Goal: Book appointment/travel/reservation

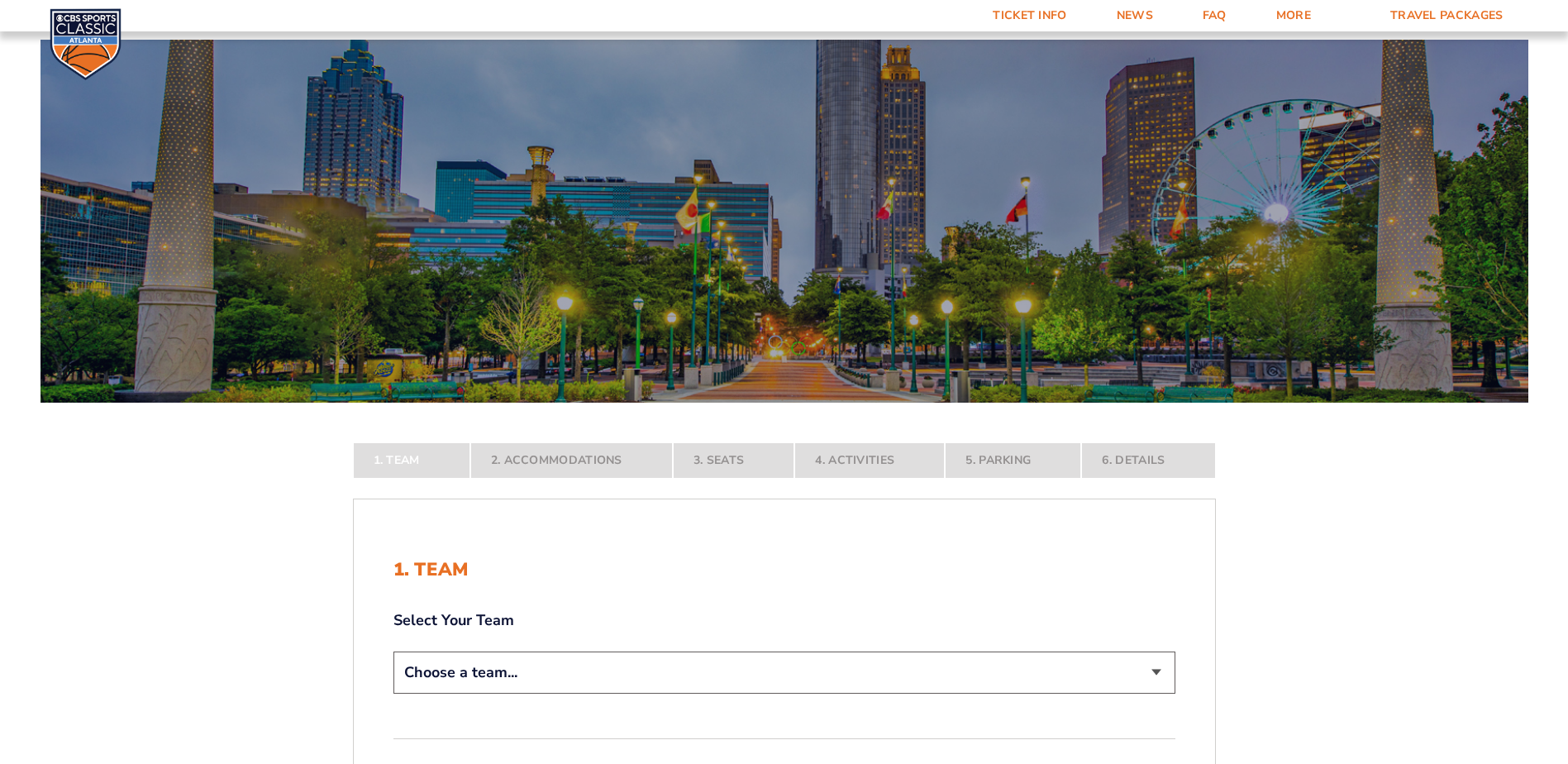
scroll to position [331, 0]
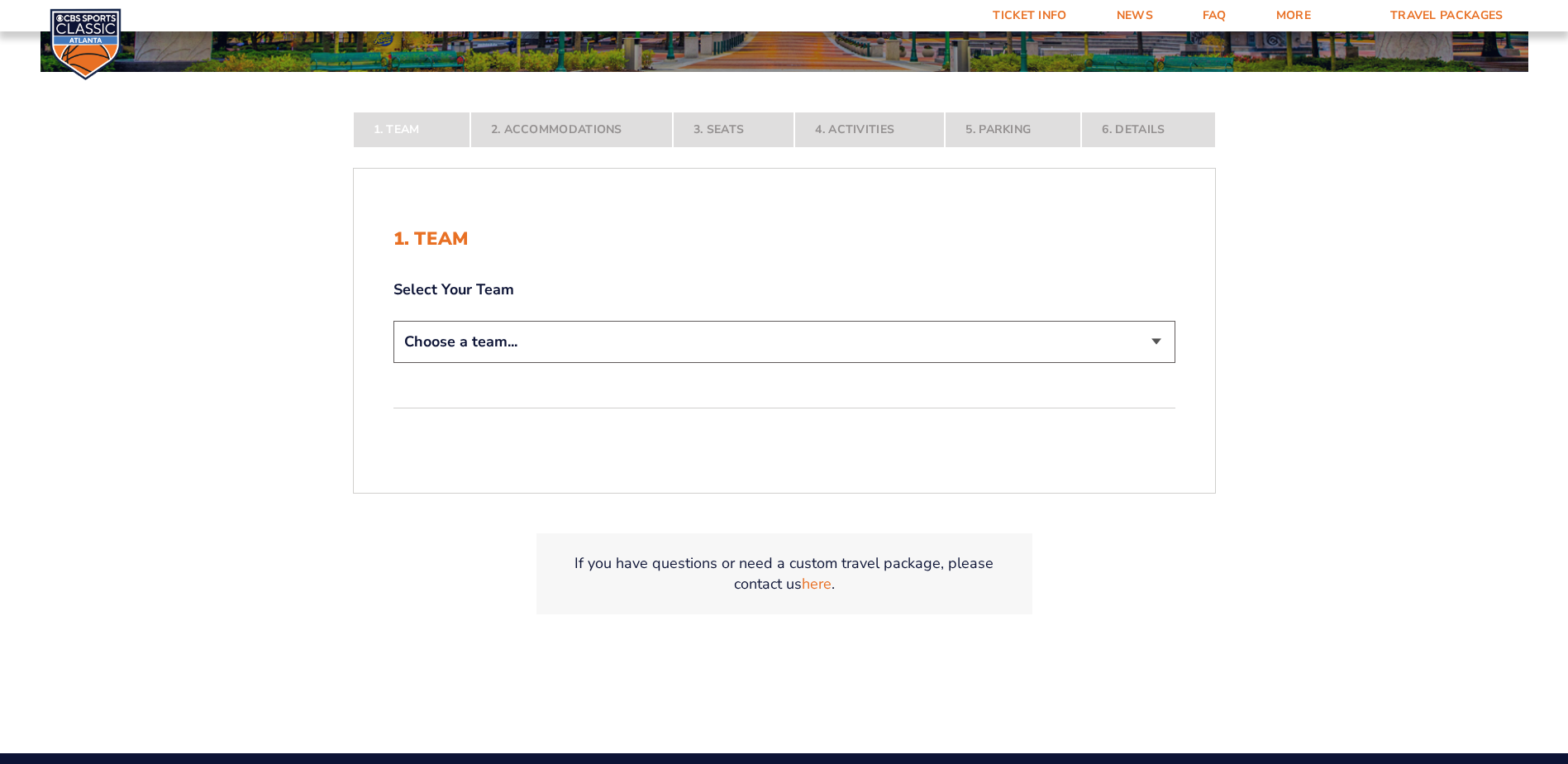
click at [577, 357] on select "Choose a team... [US_STATE] Wildcats [US_STATE] State Buckeyes [US_STATE] Tar H…" at bounding box center [784, 342] width 782 height 43
select select "12956"
click at [393, 363] on select "Choose a team... [US_STATE] Wildcats [US_STATE] State Buckeyes [US_STATE] Tar H…" at bounding box center [784, 342] width 782 height 43
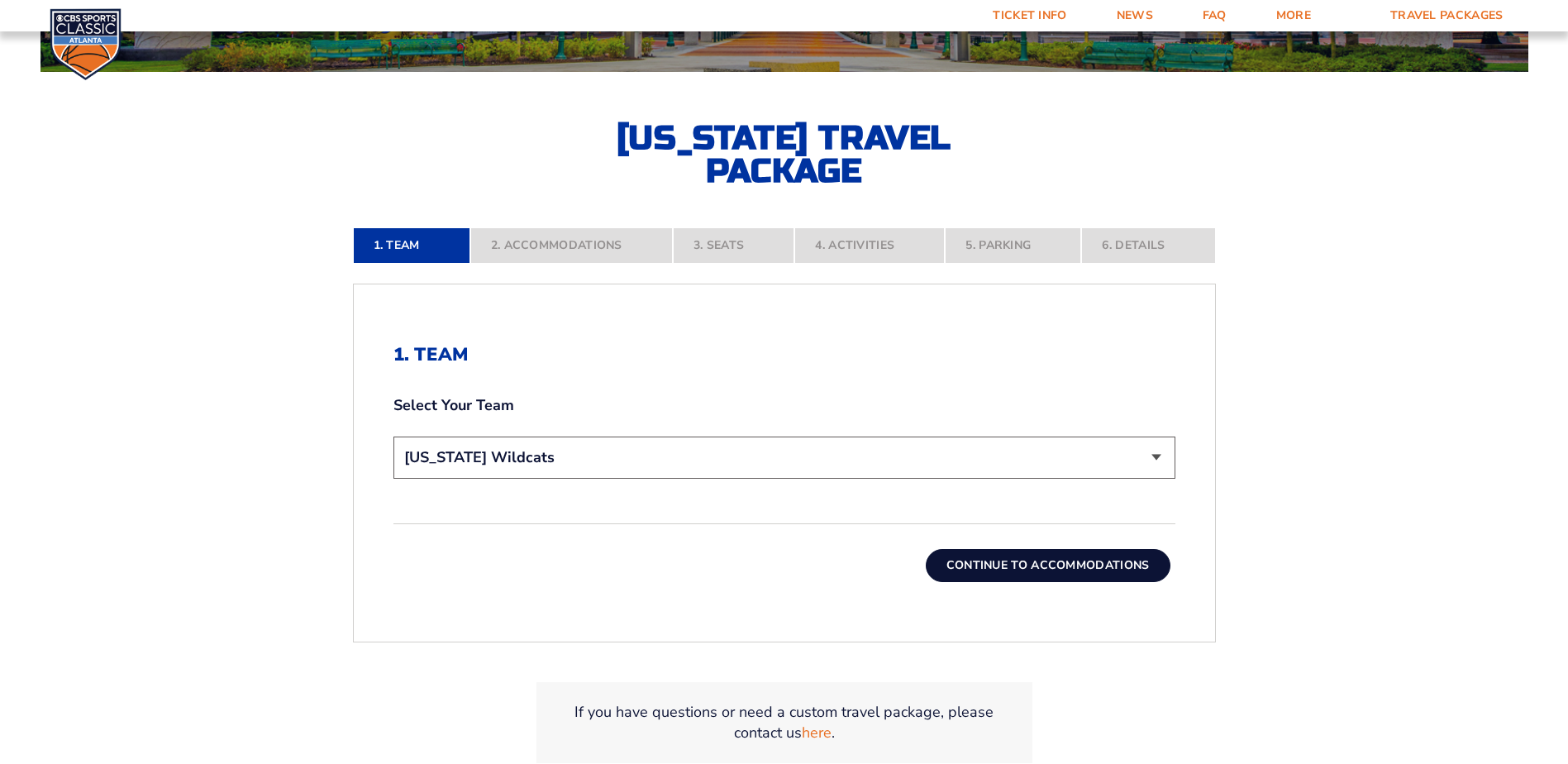
click at [1002, 566] on button "Continue To Accommodations" at bounding box center [1047, 566] width 245 height 33
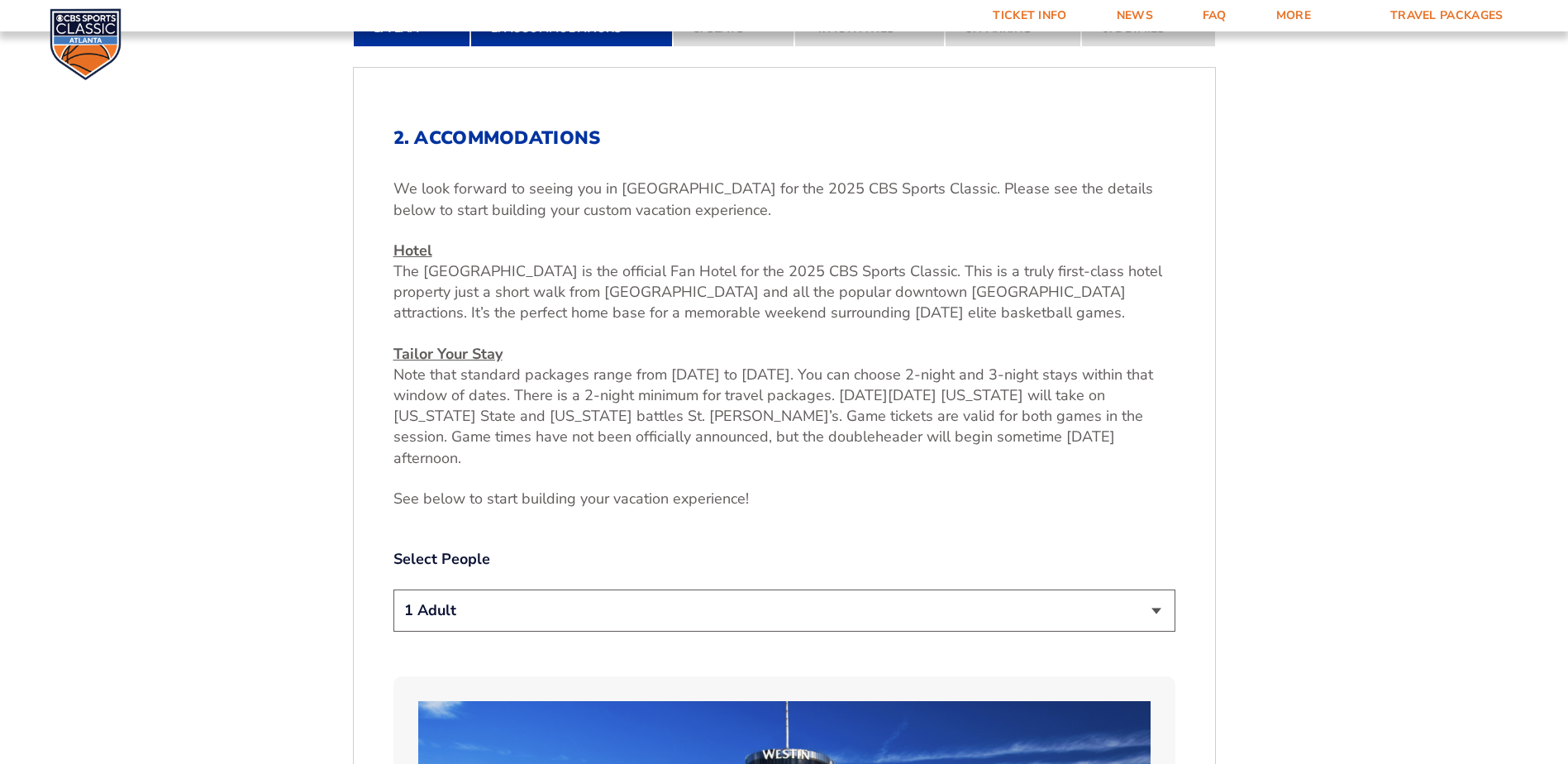
scroll to position [692, 0]
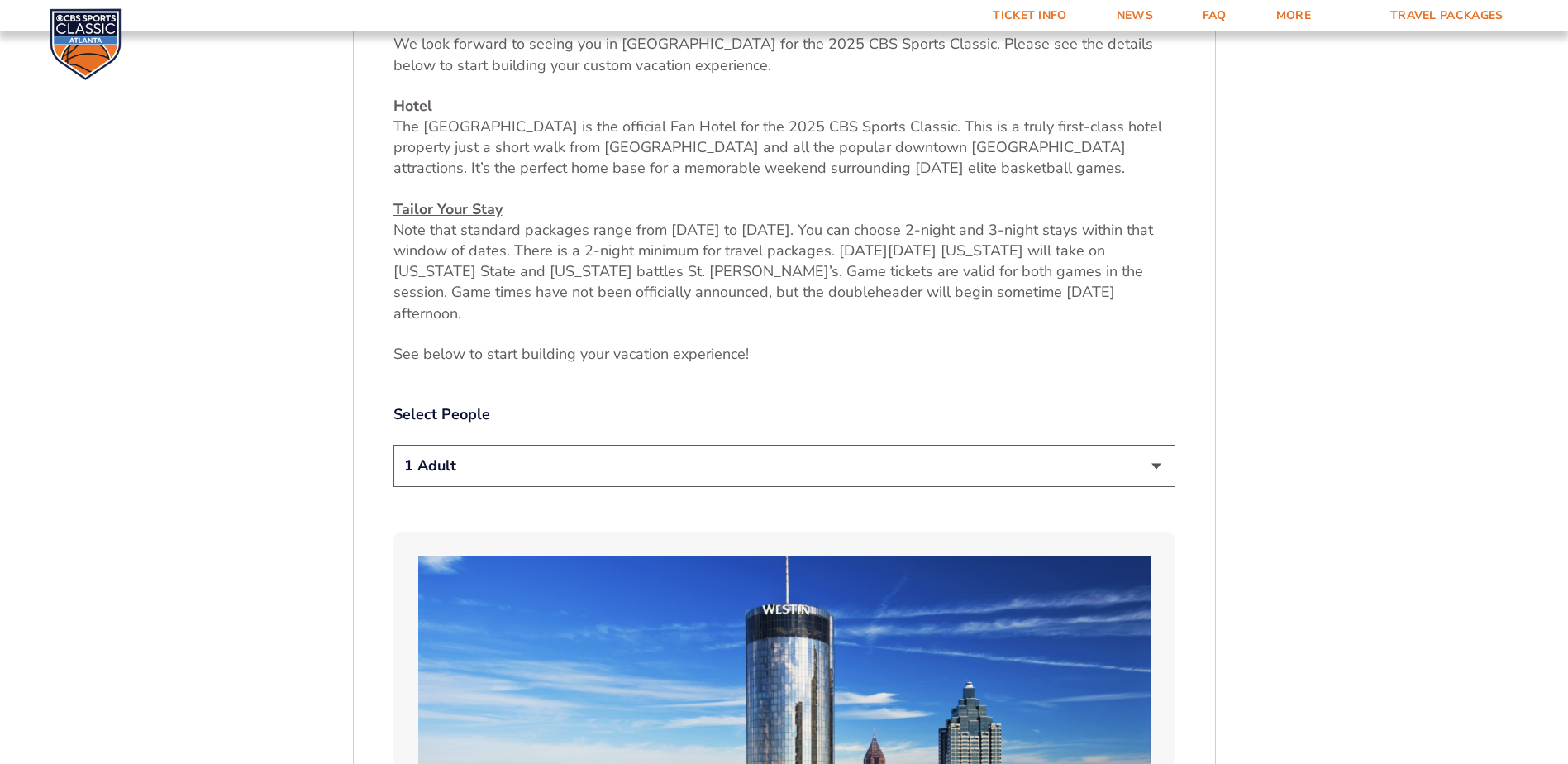
click at [559, 445] on select "1 Adult 2 Adults 3 Adults 4 Adults 2 Adults + 1 Child 2 Adults + 2 Children 2 A…" at bounding box center [784, 466] width 782 height 43
select select "2 Adults"
click at [393, 445] on select "1 Adult 2 Adults 3 Adults 4 Adults 2 Adults + 1 Child 2 Adults + 2 Children 2 A…" at bounding box center [784, 466] width 782 height 43
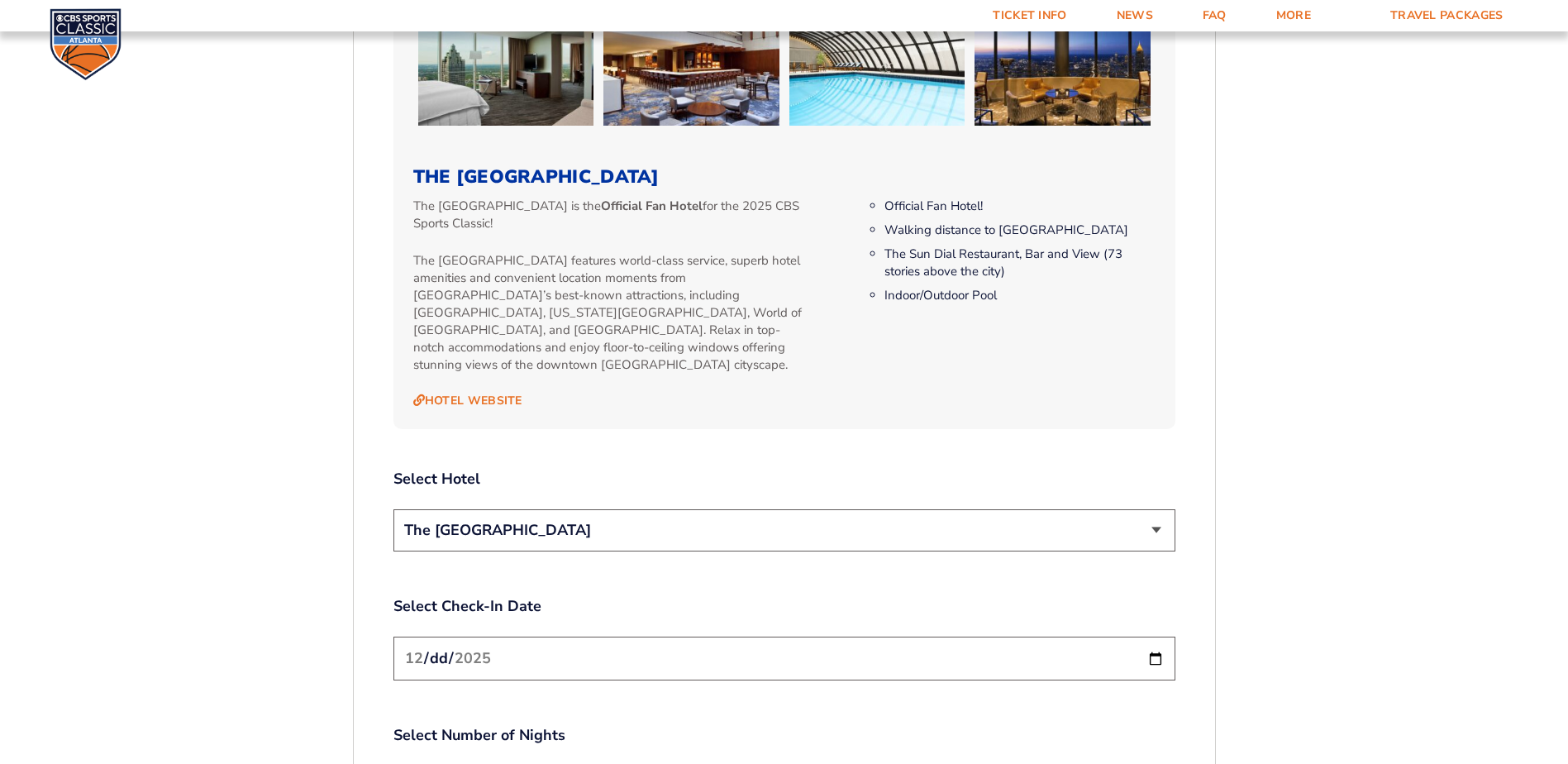
scroll to position [1768, 0]
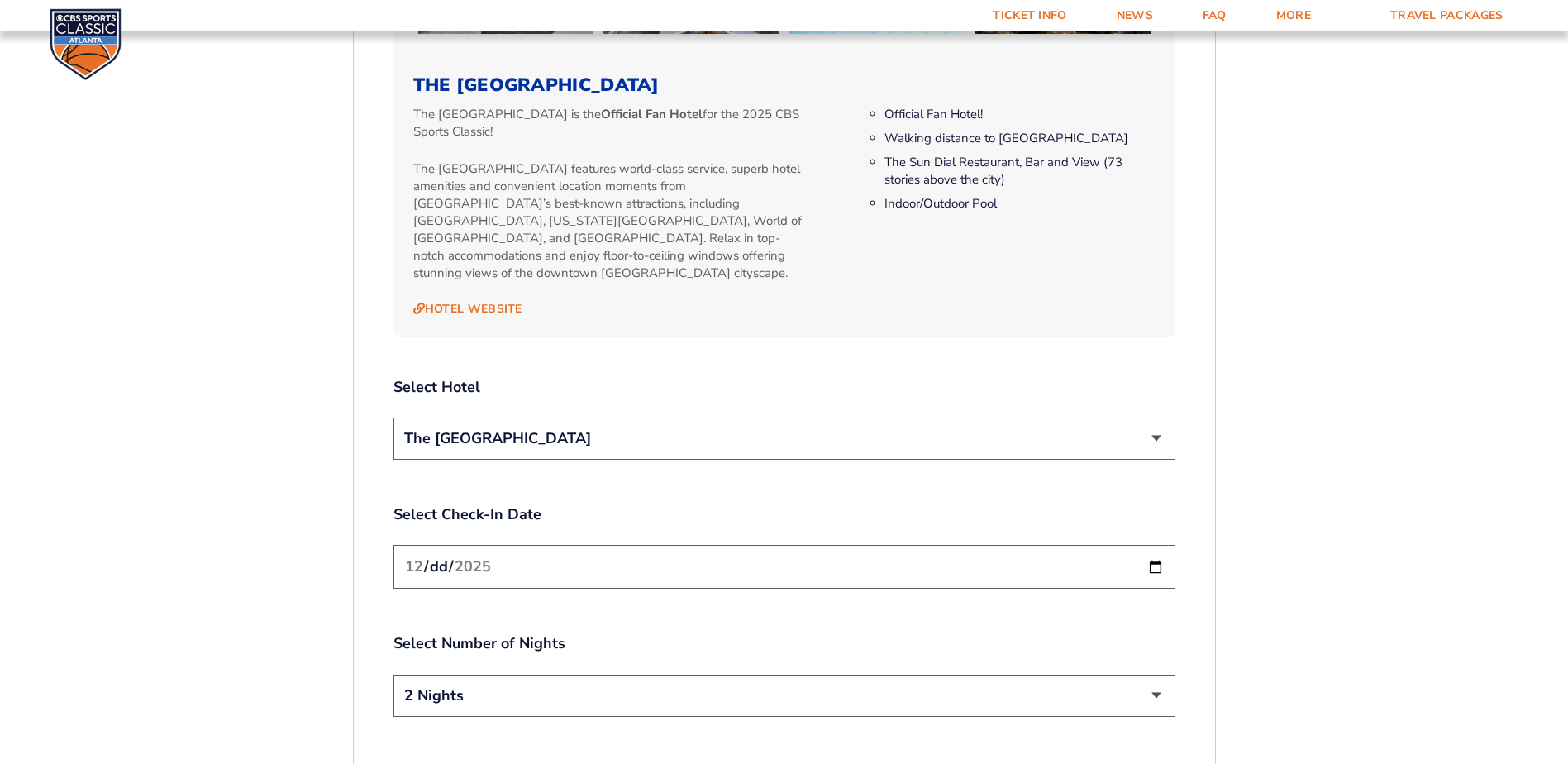
click at [643, 417] on select "The [GEOGRAPHIC_DATA]" at bounding box center [784, 438] width 782 height 43
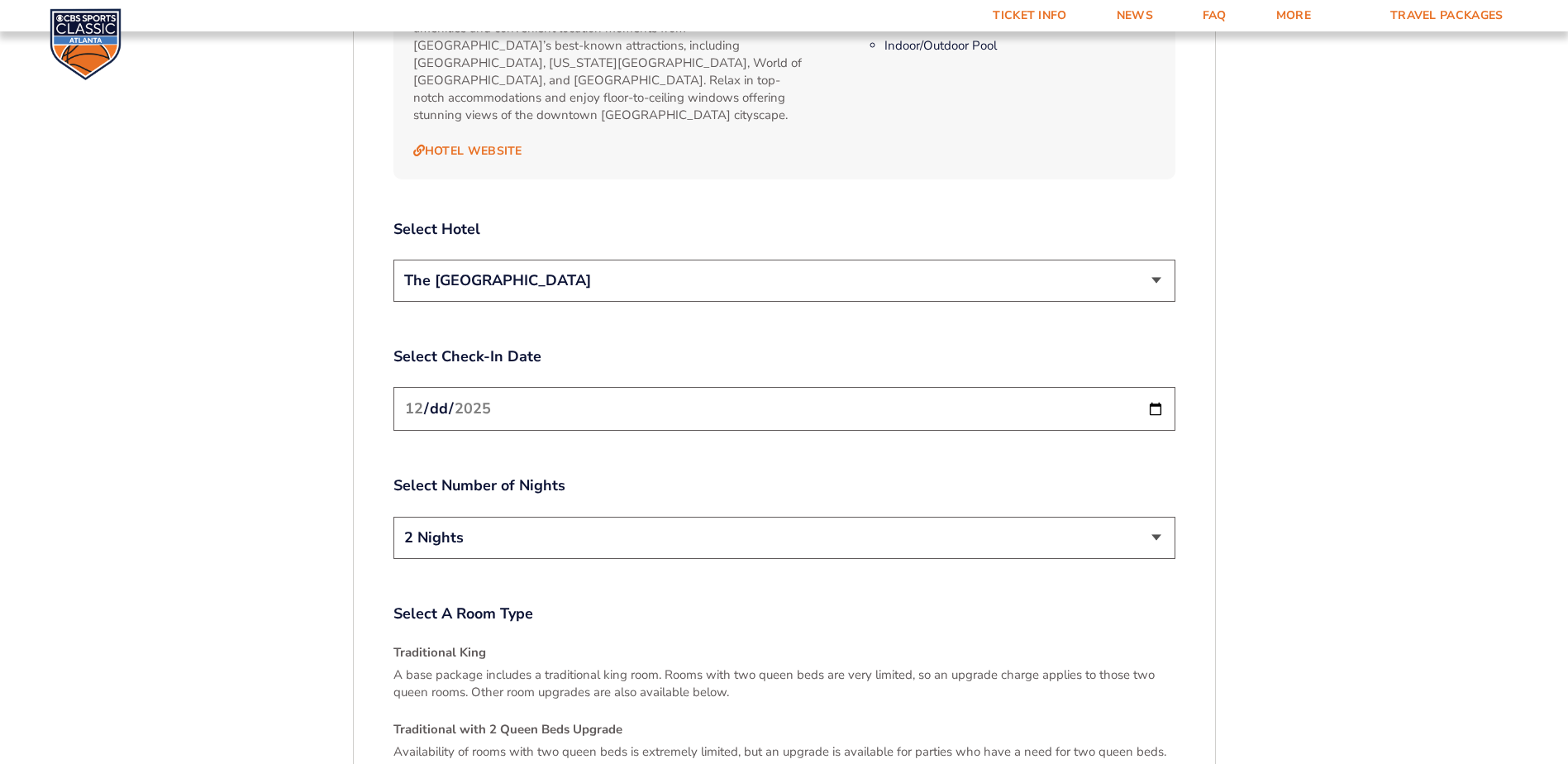
scroll to position [1933, 0]
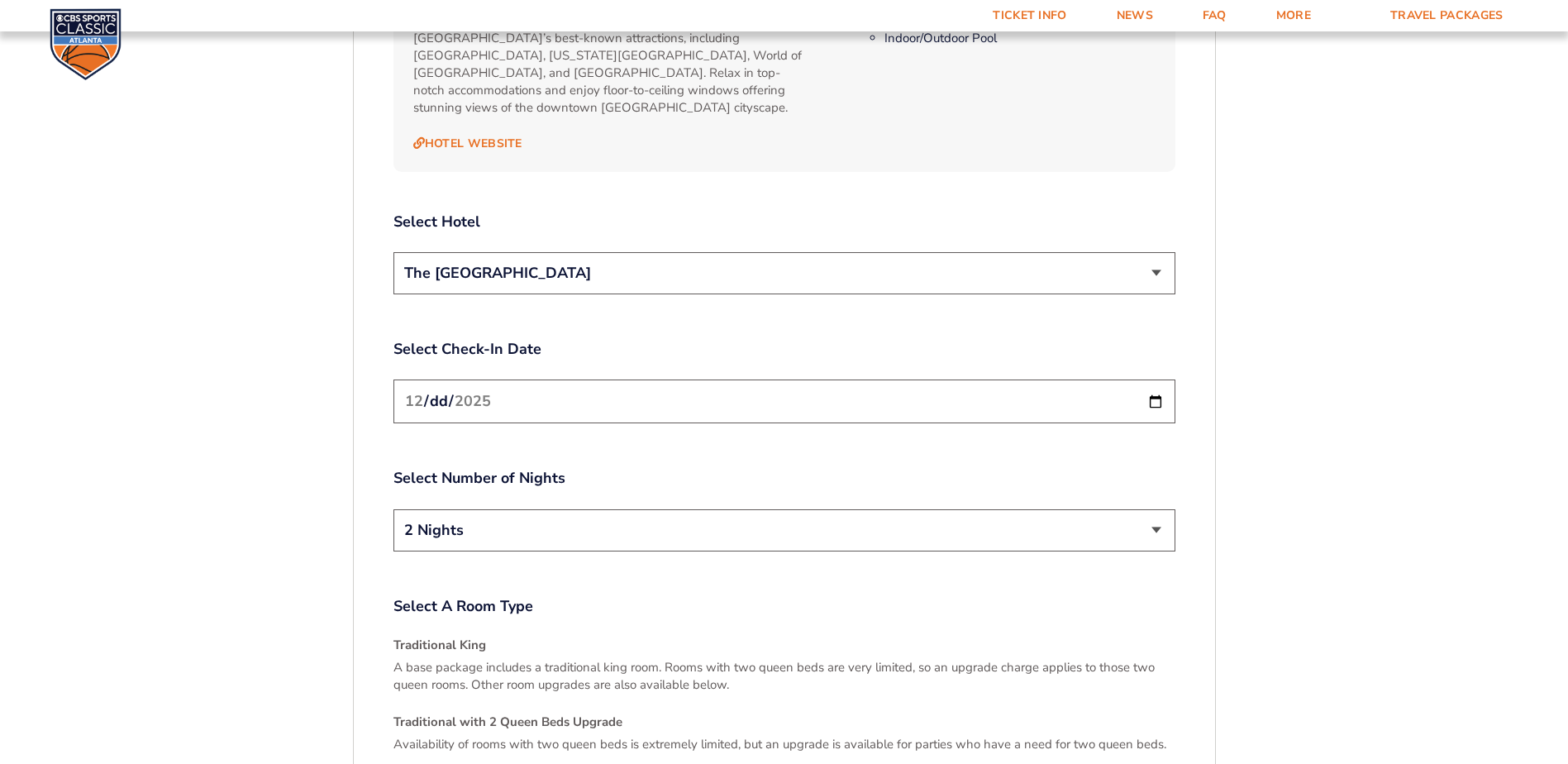
click at [567, 380] on input "[DATE]" at bounding box center [784, 402] width 782 height 43
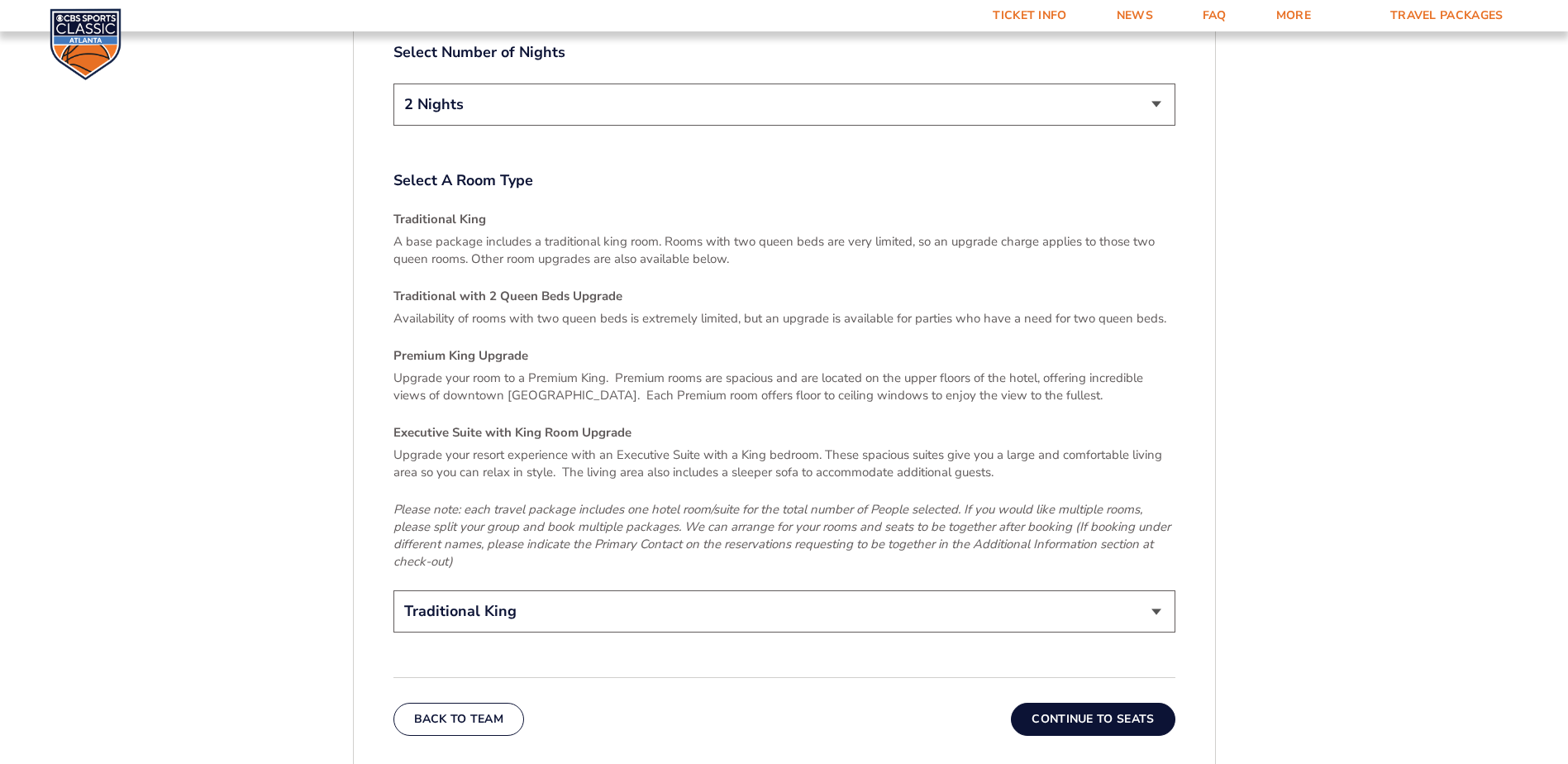
scroll to position [2429, 0]
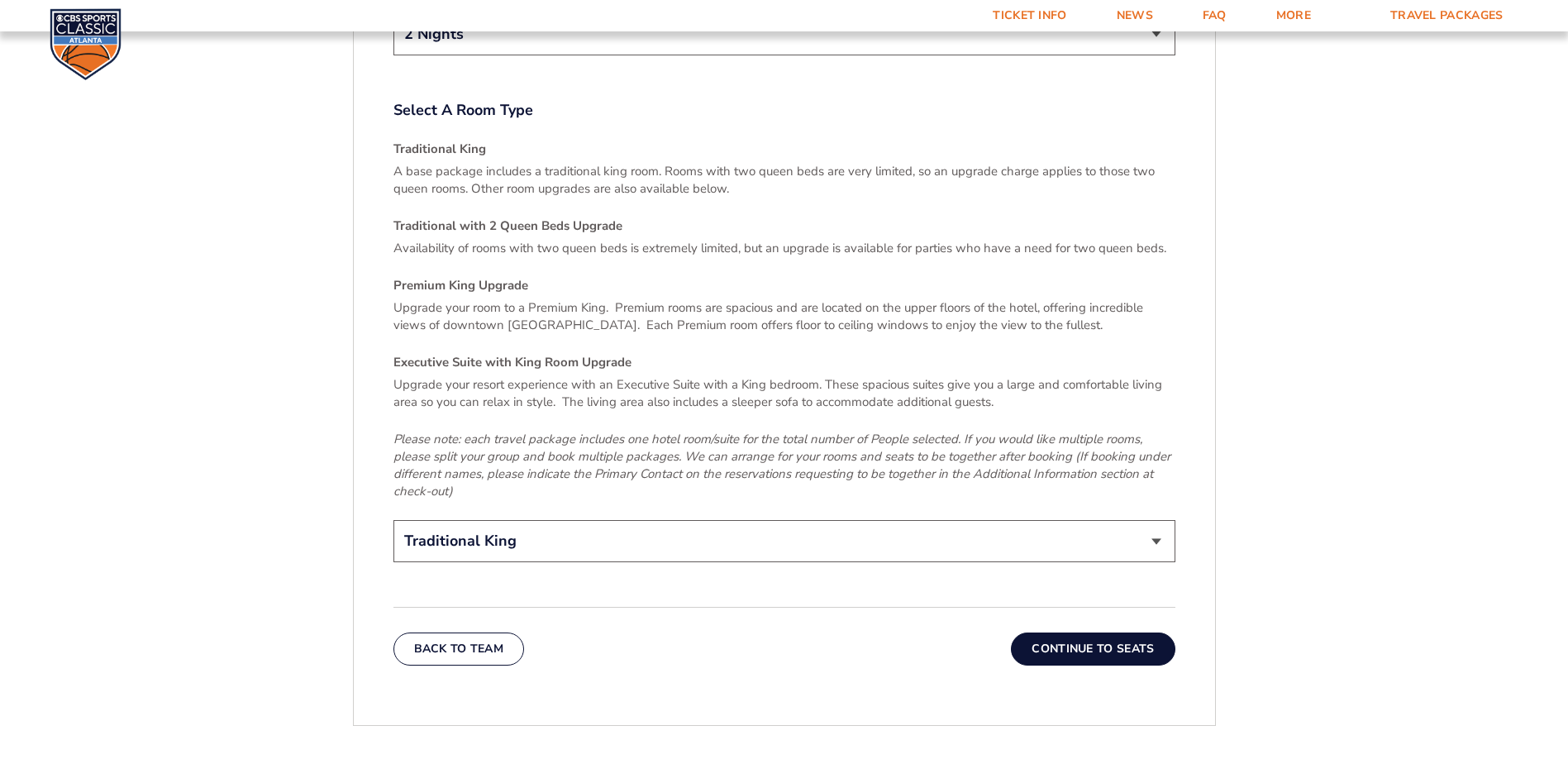
click at [1111, 633] on button "Continue To Seats" at bounding box center [1092, 650] width 164 height 33
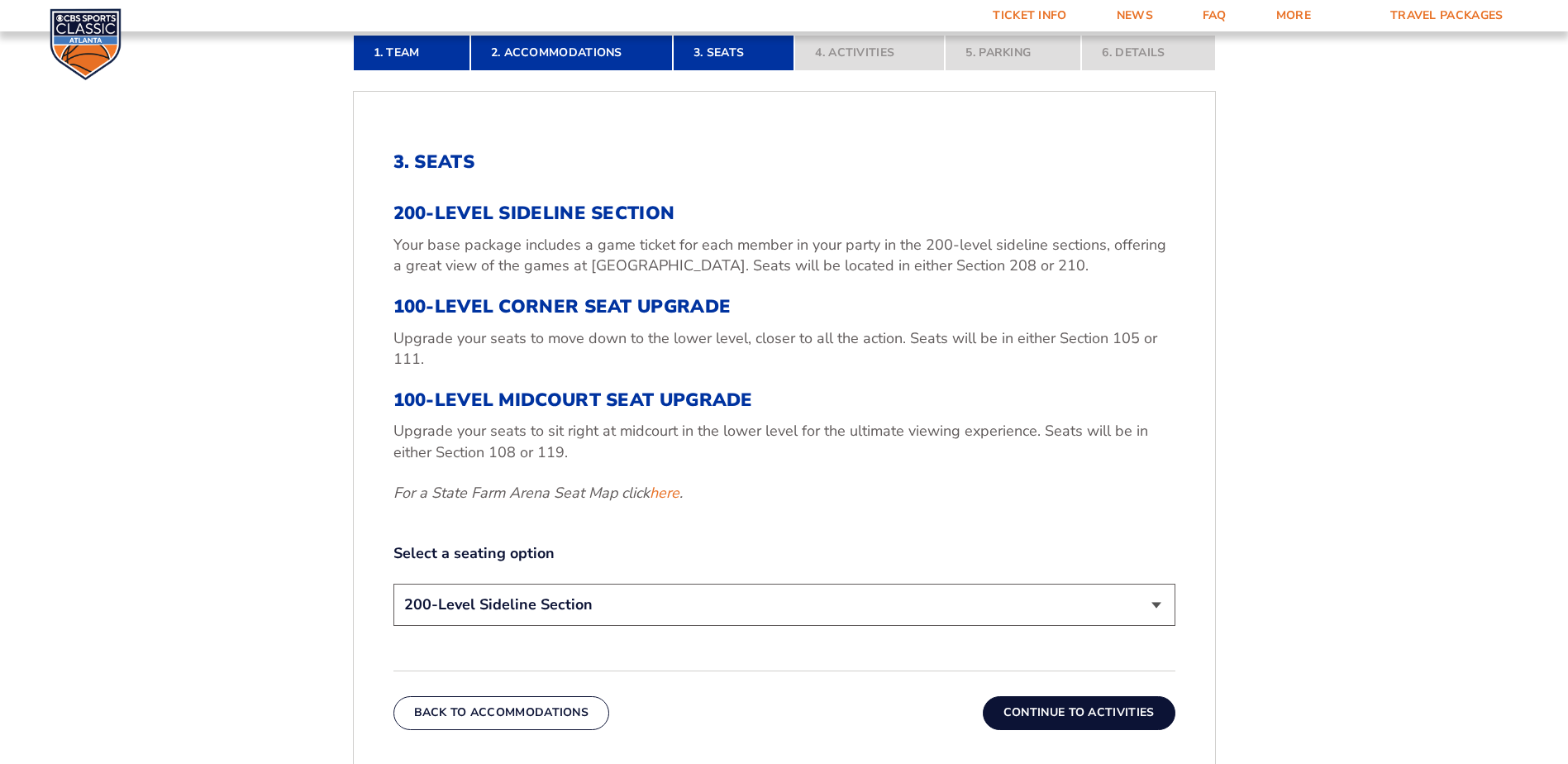
scroll to position [444, 0]
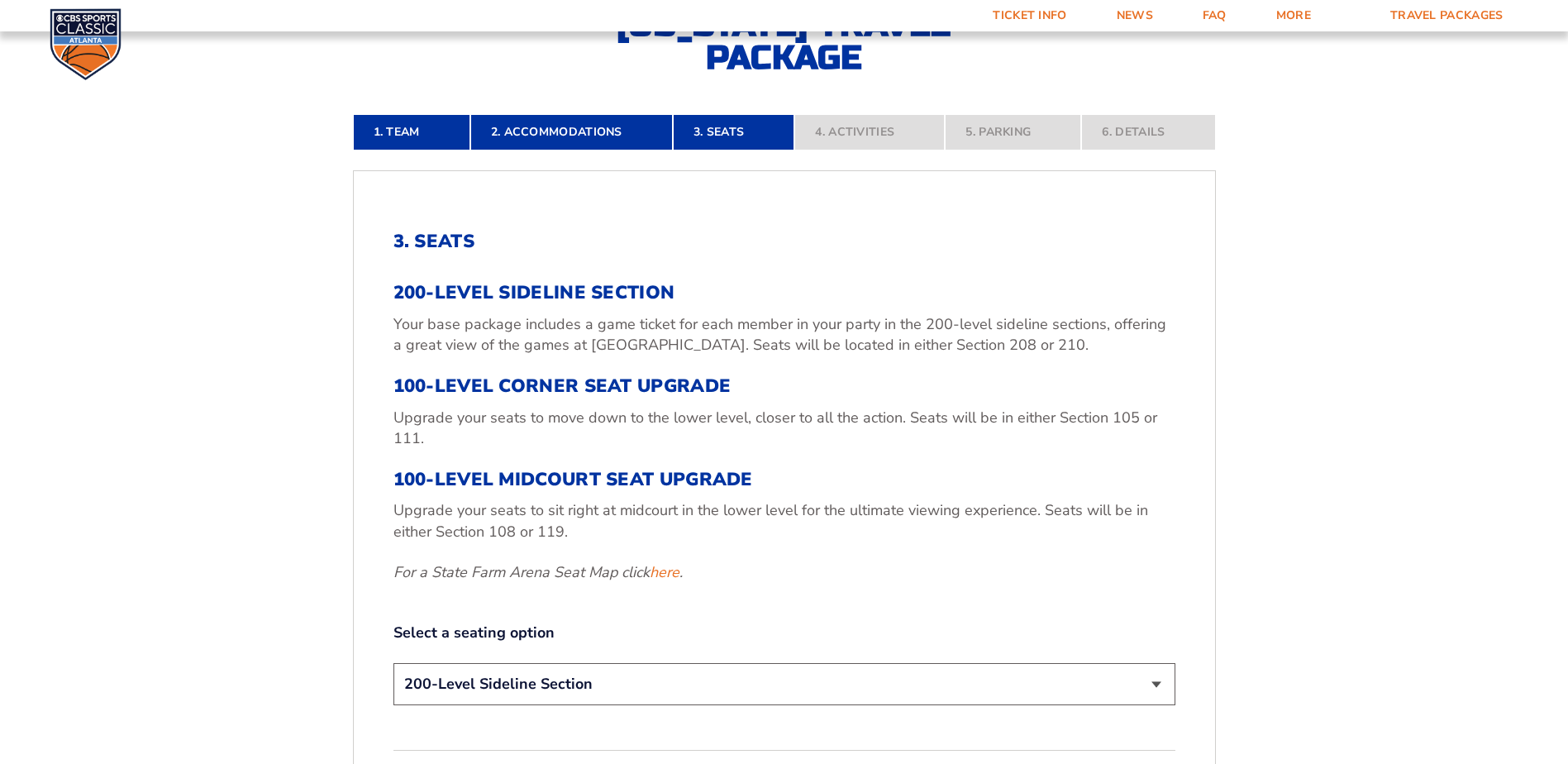
click at [538, 284] on h3 "200-Level Sideline Section" at bounding box center [784, 293] width 782 height 22
drag, startPoint x: 538, startPoint y: 284, endPoint x: 542, endPoint y: 318, distance: 34.2
click at [537, 317] on p "Your base package includes a game ticket for each member in your party in the 2…" at bounding box center [784, 335] width 782 height 42
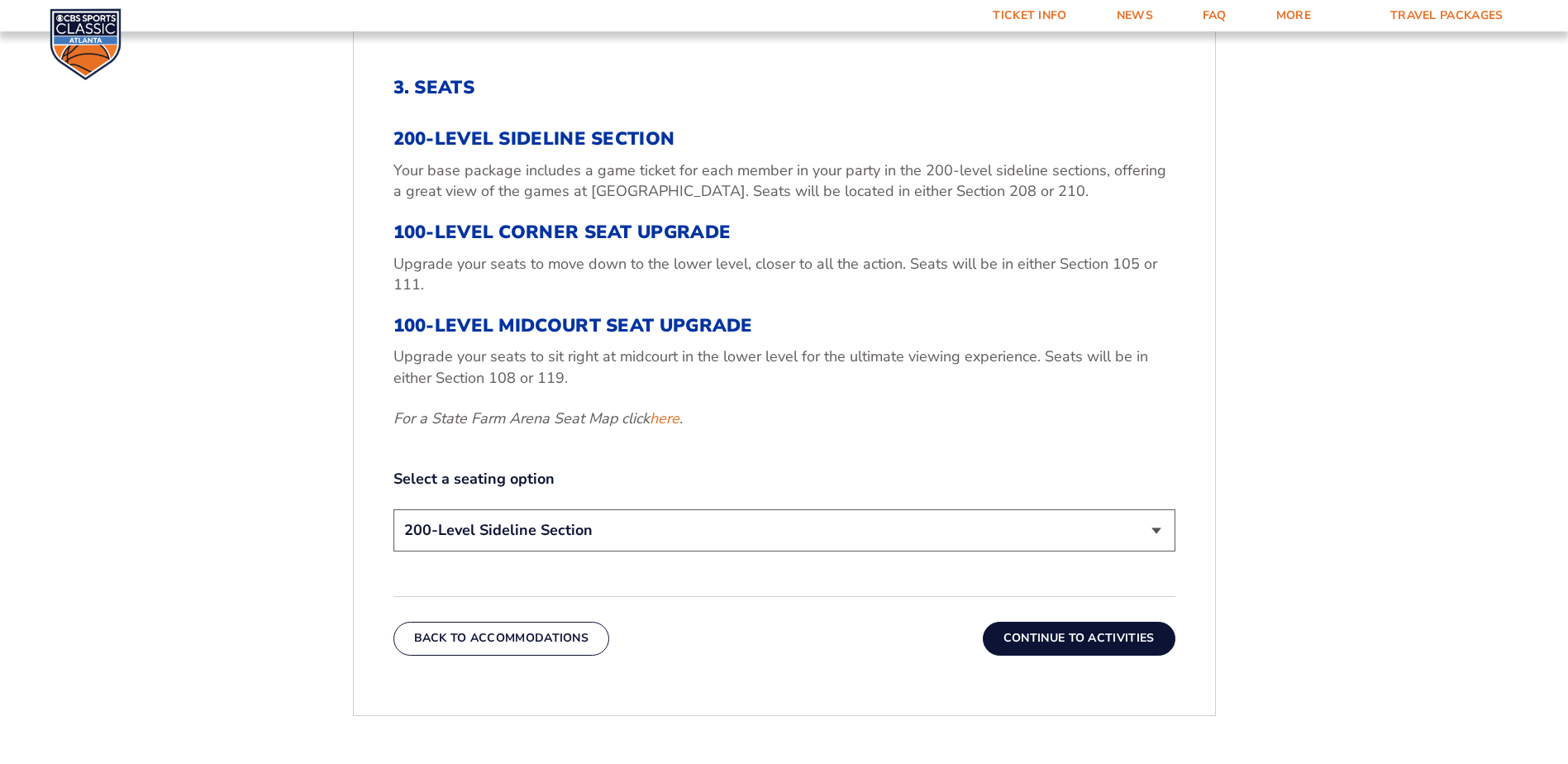
scroll to position [610, 0]
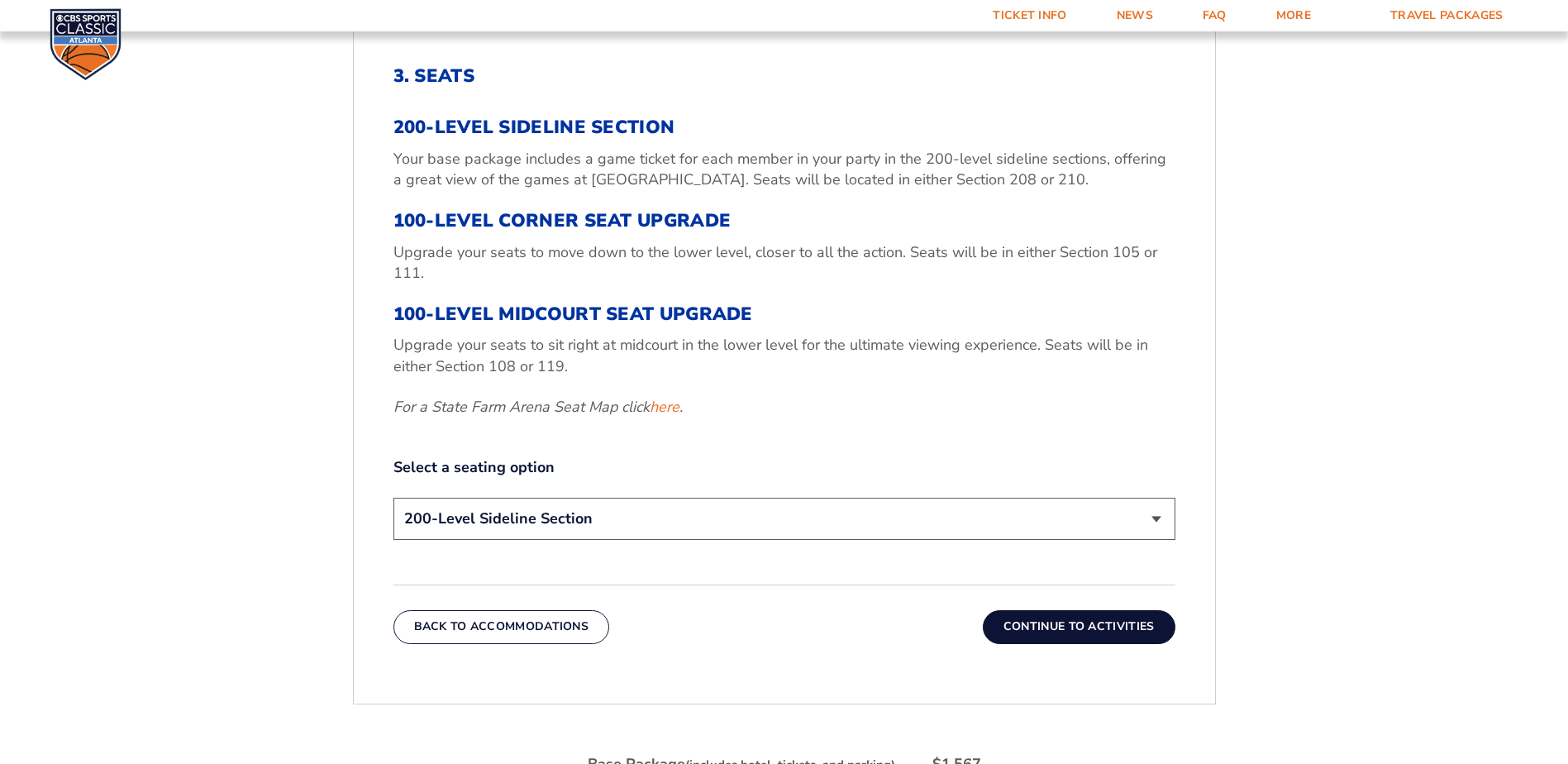
click at [1088, 627] on button "Continue To Activities" at bounding box center [1079, 627] width 193 height 33
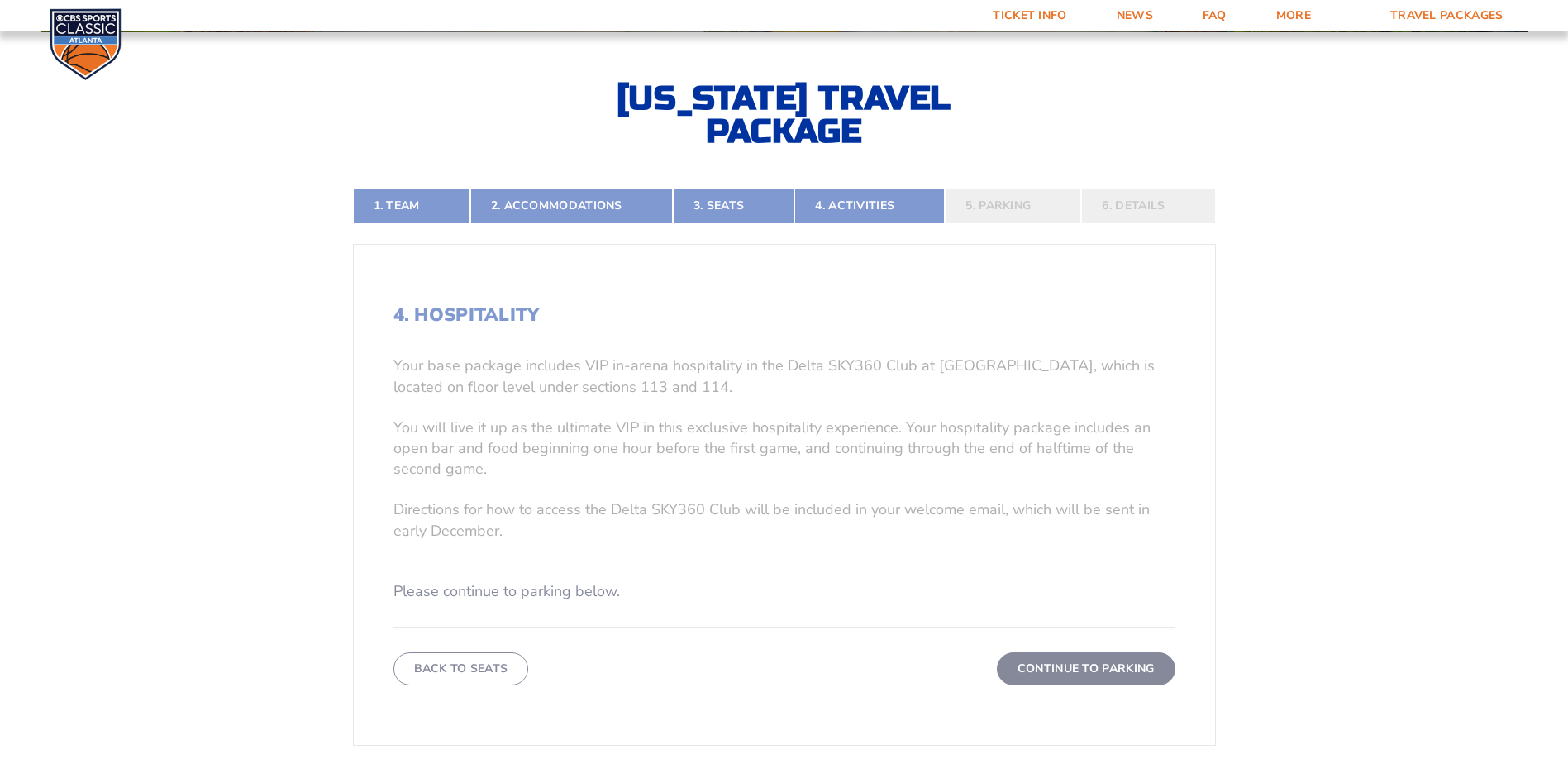
scroll to position [362, 0]
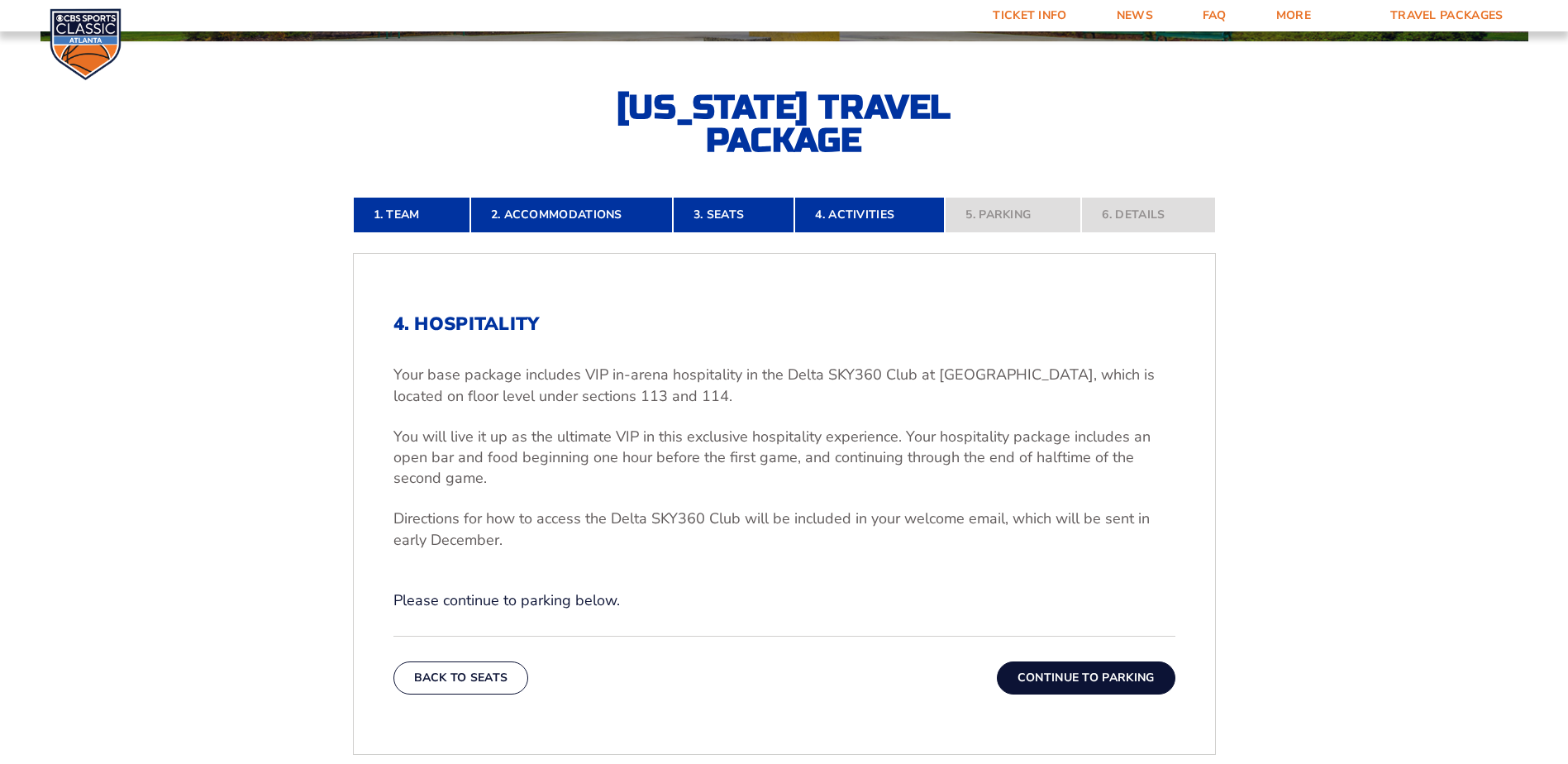
click at [498, 384] on p "Your base package includes VIP in-arena hospitality in the Delta SKY360 Club at…" at bounding box center [784, 386] width 782 height 42
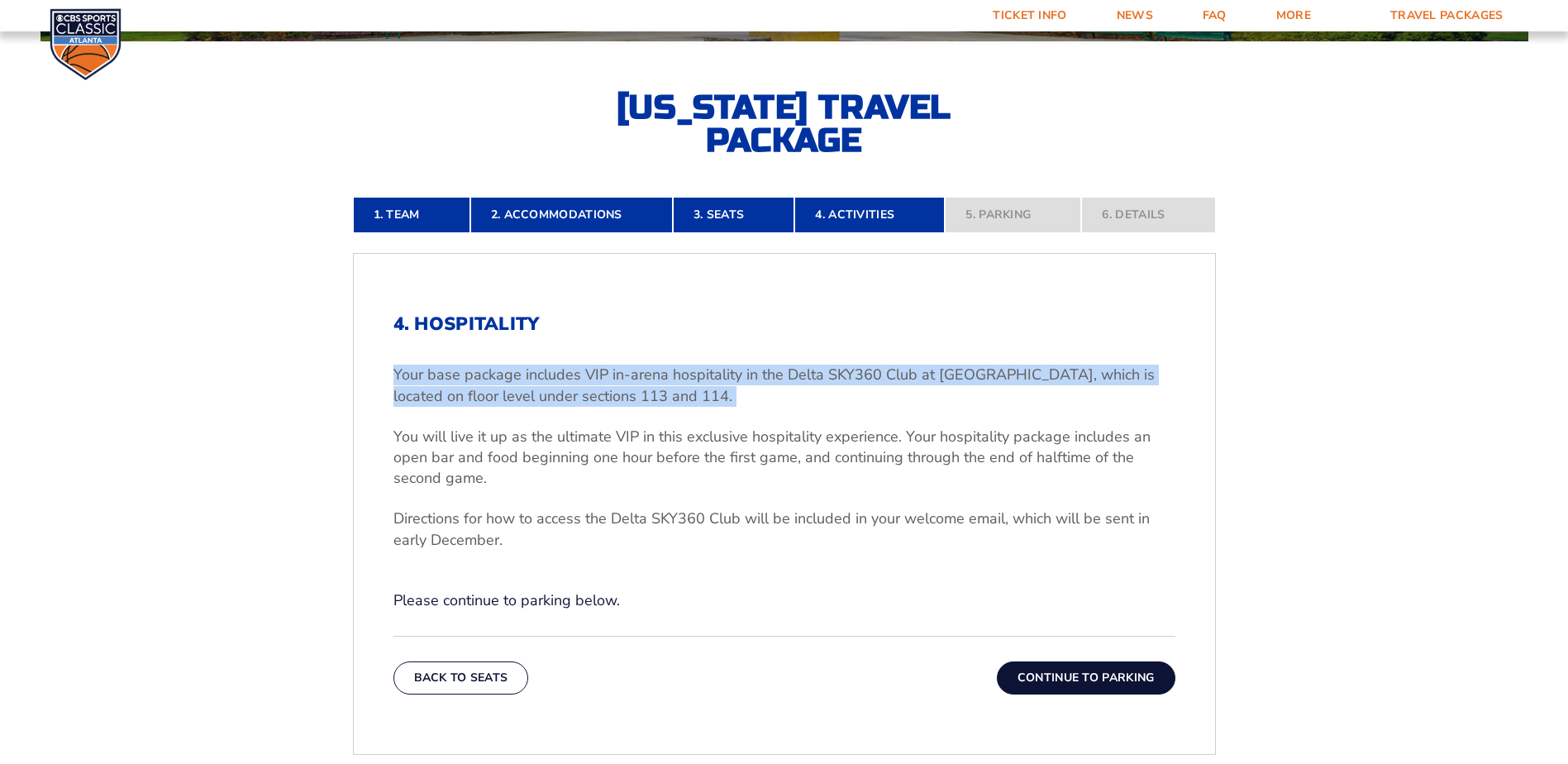
click at [498, 384] on p "Your base package includes VIP in-arena hospitality in the Delta SKY360 Club at…" at bounding box center [784, 386] width 782 height 42
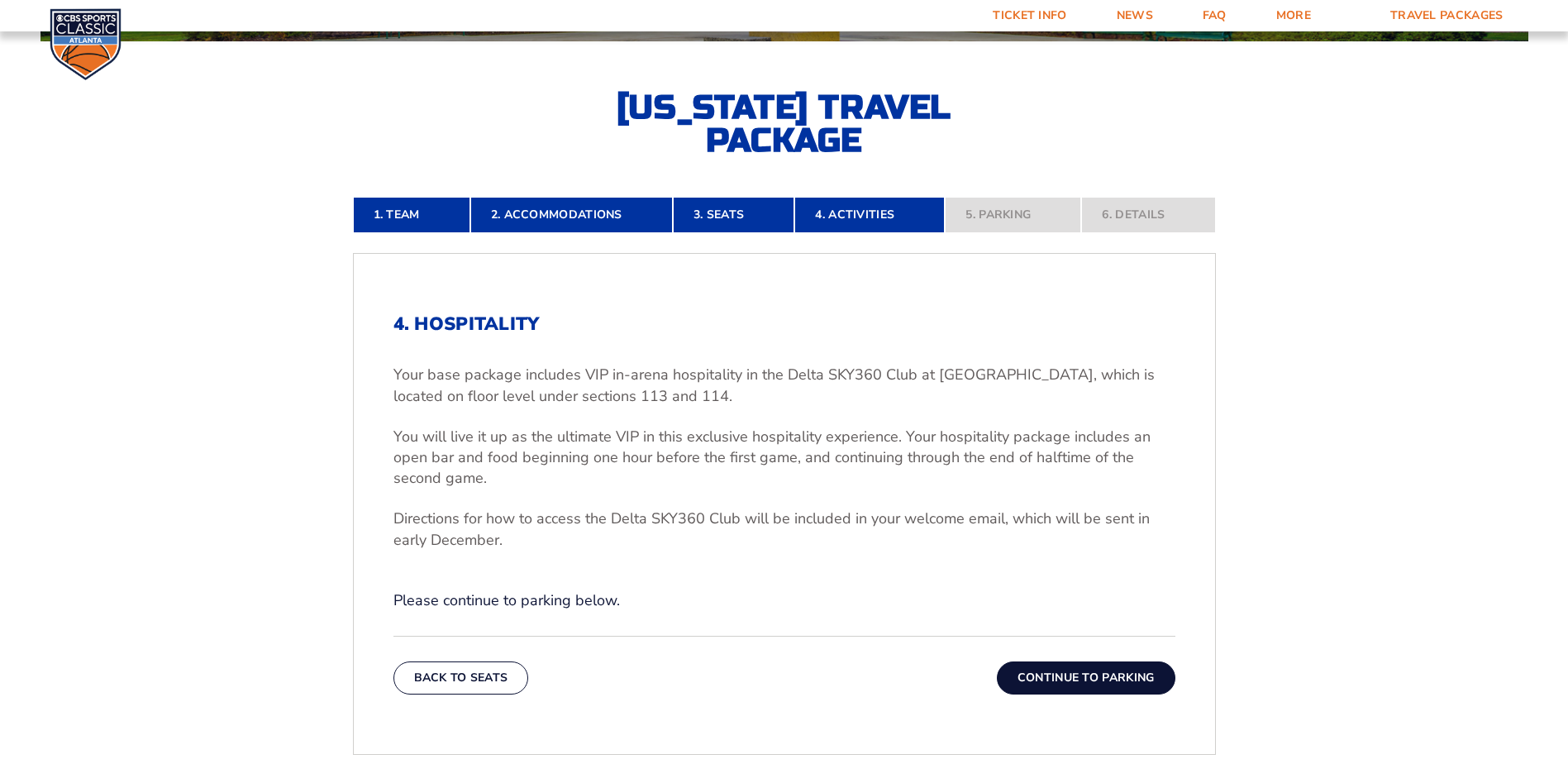
drag, startPoint x: 498, startPoint y: 384, endPoint x: 728, endPoint y: 438, distance: 236.3
click at [728, 438] on p "You will live it up as the ultimate VIP in this exclusive hospitality experienc…" at bounding box center [784, 458] width 782 height 63
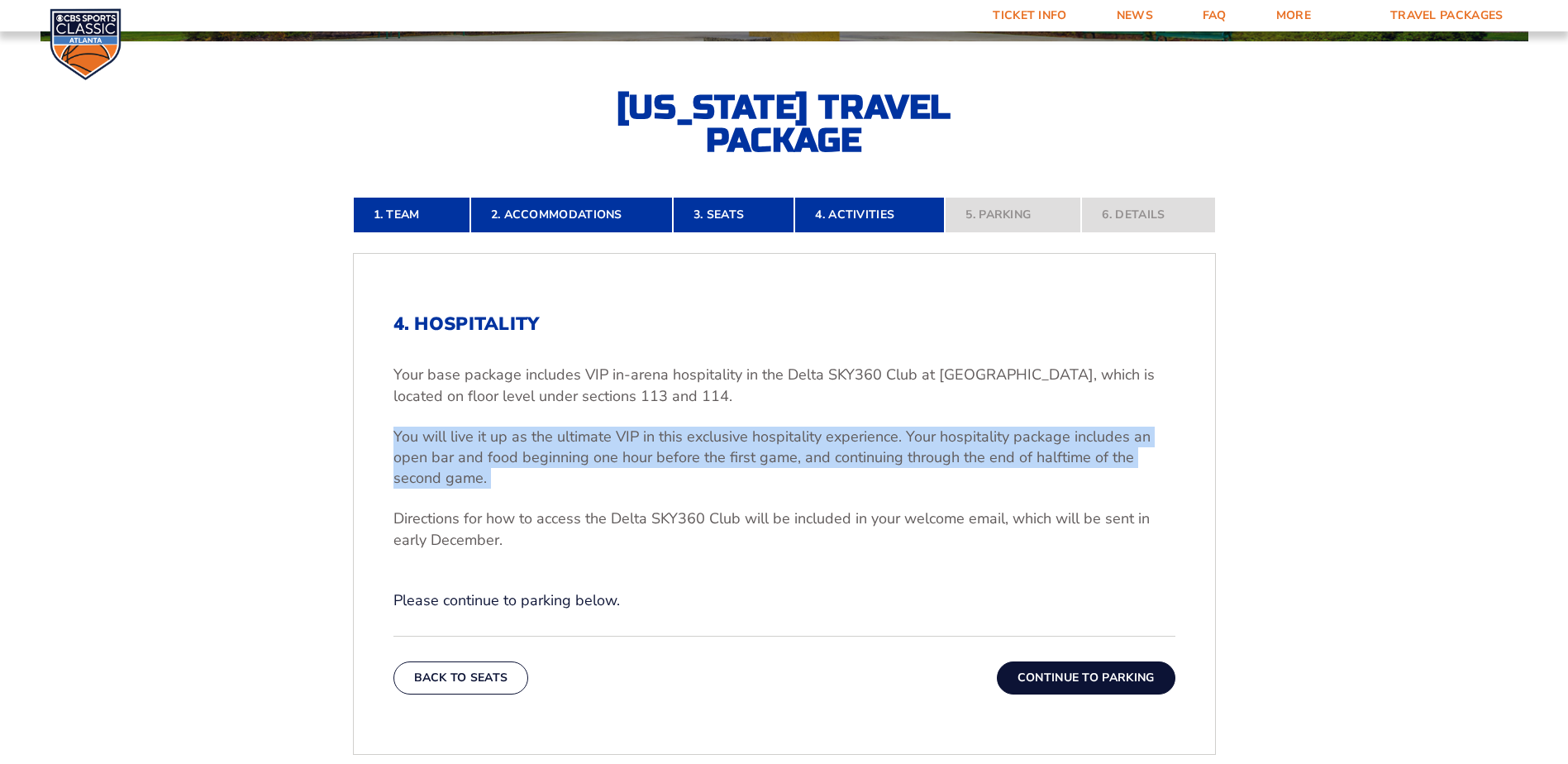
click at [728, 438] on p "You will live it up as the ultimate VIP in this exclusive hospitality experienc…" at bounding box center [784, 458] width 782 height 63
drag, startPoint x: 728, startPoint y: 438, endPoint x: 639, endPoint y: 460, distance: 91.7
click at [639, 460] on p "You will live it up as the ultimate VIP in this exclusive hospitality experienc…" at bounding box center [784, 458] width 782 height 63
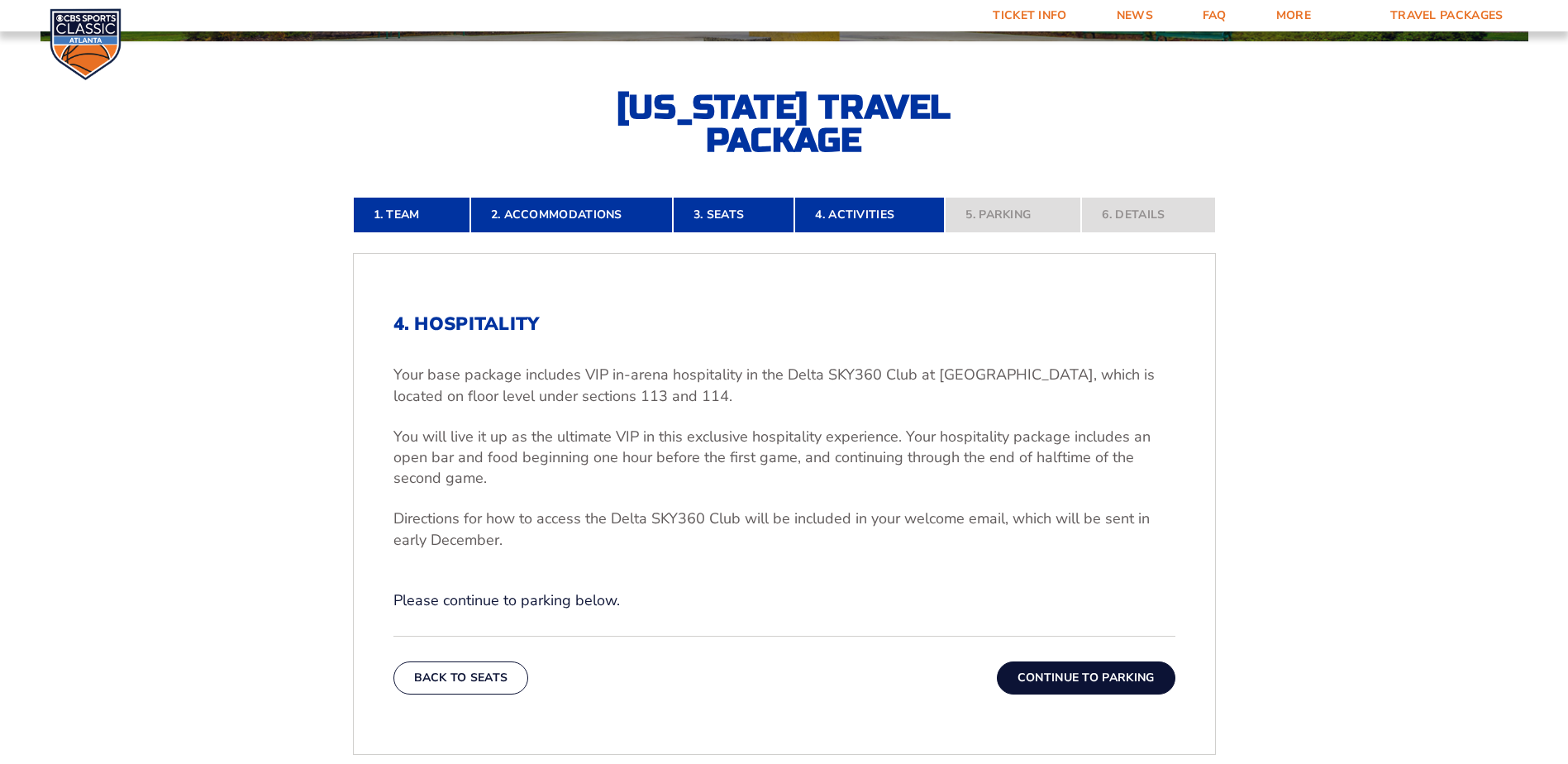
click at [718, 515] on p "Directions for how to access the Delta SKY360 Club will be included in your wel…" at bounding box center [784, 529] width 782 height 42
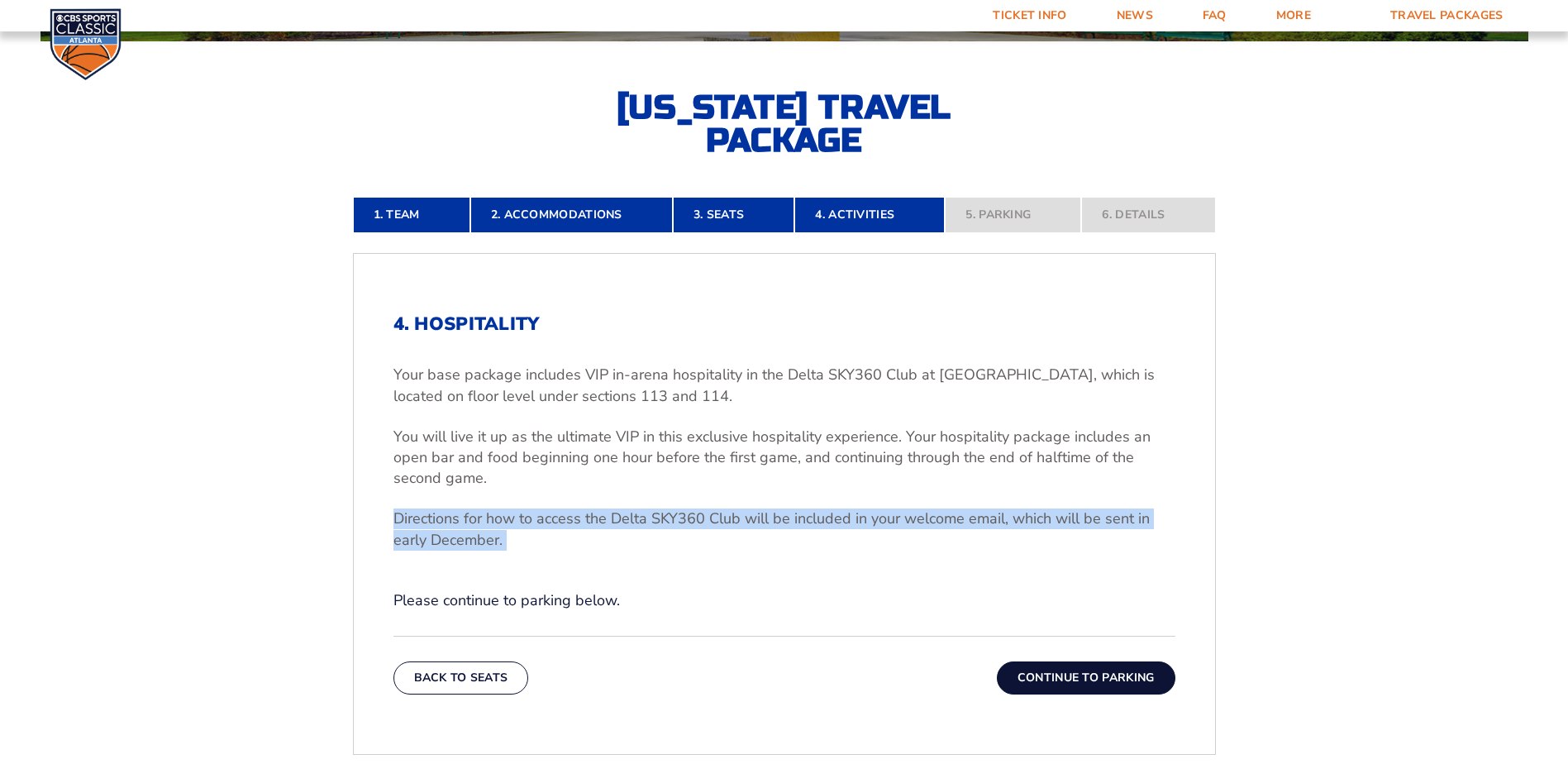
click at [718, 515] on p "Directions for how to access the Delta SKY360 Club will be included in your wel…" at bounding box center [784, 529] width 782 height 42
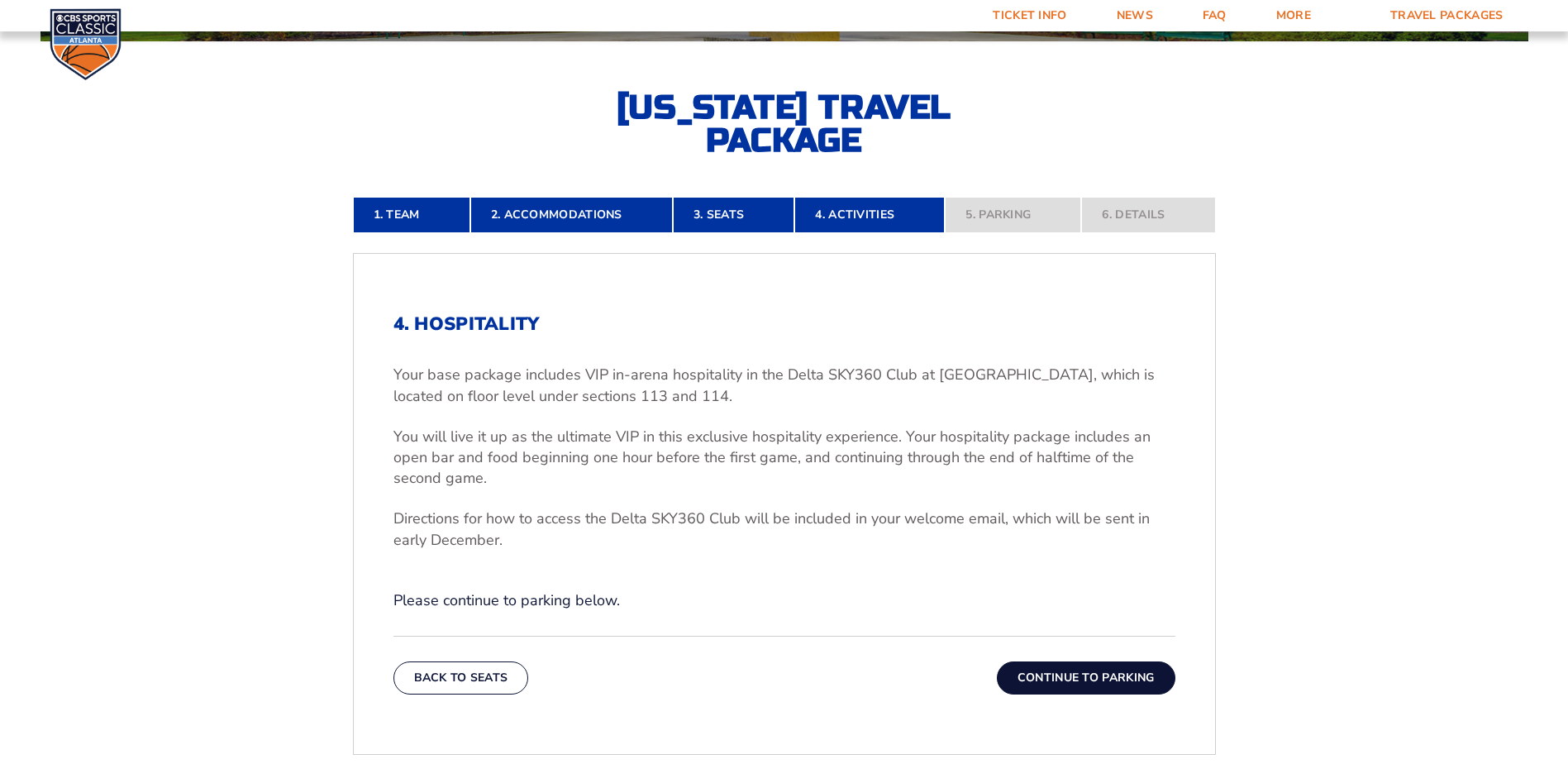
drag, startPoint x: 718, startPoint y: 515, endPoint x: 714, endPoint y: 580, distance: 65.1
click at [703, 580] on div "4. Hospitality Your base package includes VIP in-arena hospitality in the Delta…" at bounding box center [784, 462] width 782 height 298
click at [1101, 661] on button "Continue To Parking" at bounding box center [1087, 678] width 179 height 33
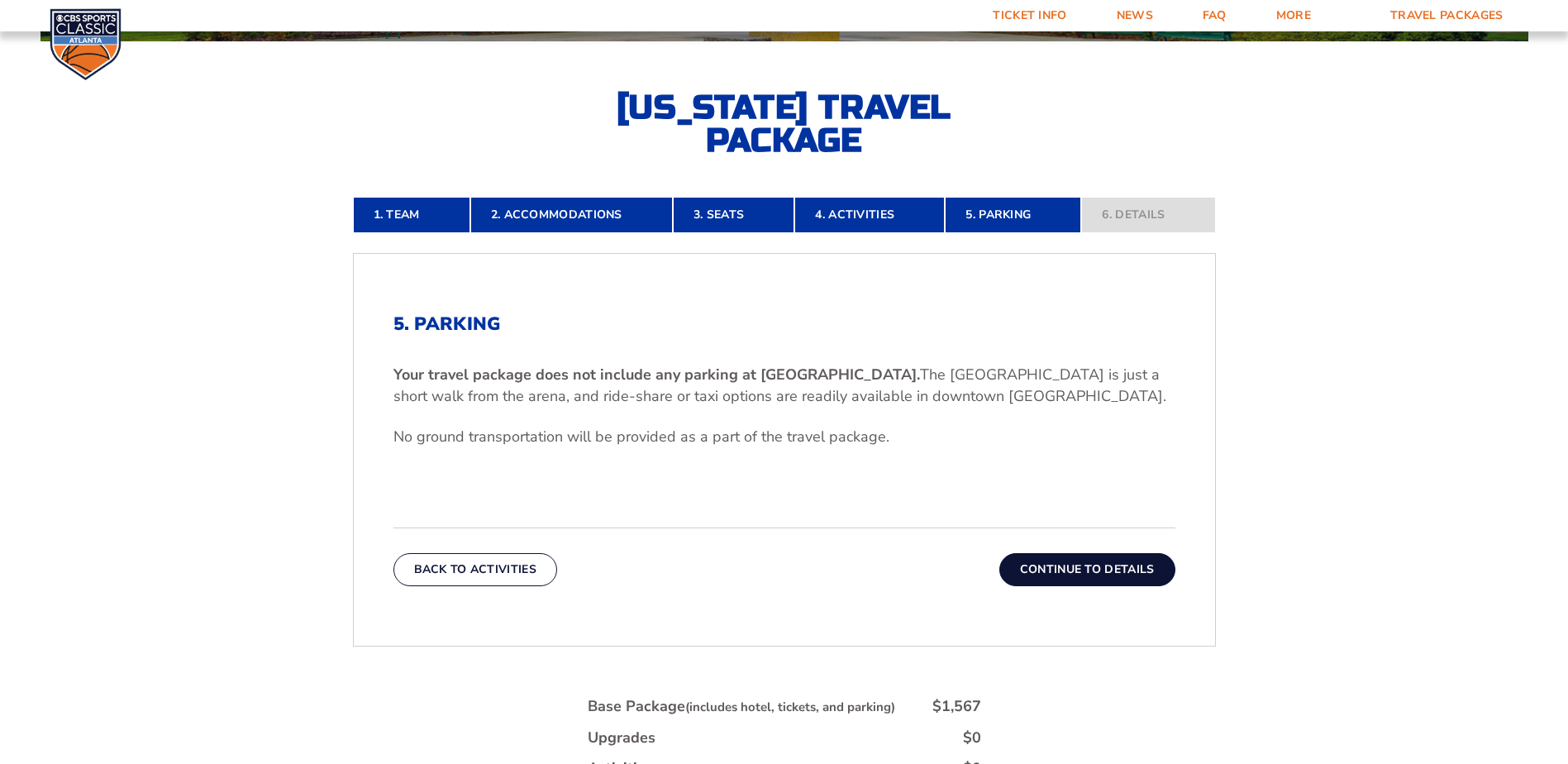
click at [1108, 560] on button "Continue To Details" at bounding box center [1087, 570] width 176 height 33
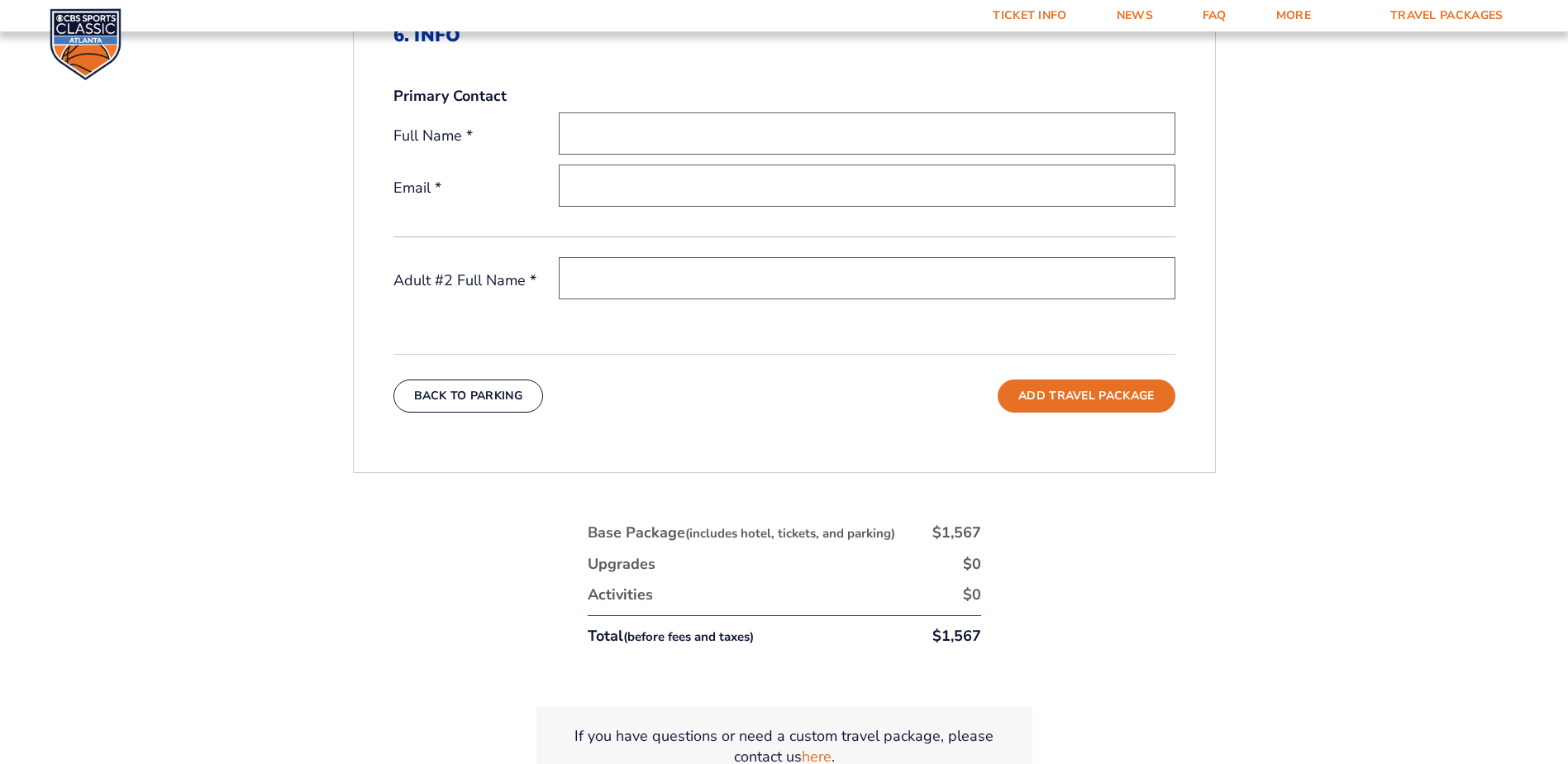
scroll to position [610, 0]
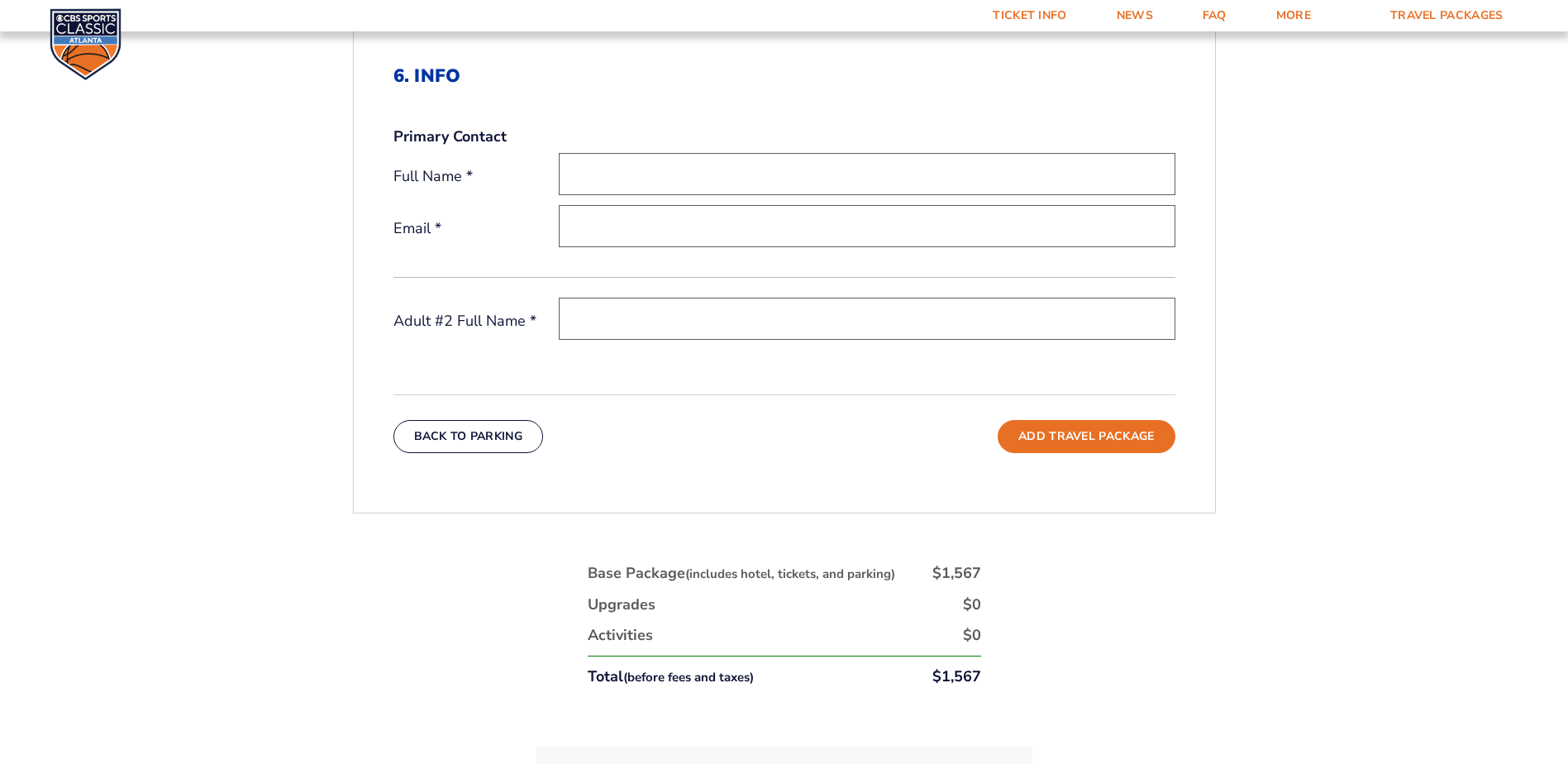
click at [741, 574] on small "(includes hotel, tickets, and parking)" at bounding box center [790, 574] width 210 height 17
click at [741, 579] on small "(includes hotel, tickets, and parking)" at bounding box center [790, 574] width 210 height 17
click at [740, 579] on small "(includes hotel, tickets, and parking)" at bounding box center [790, 574] width 210 height 17
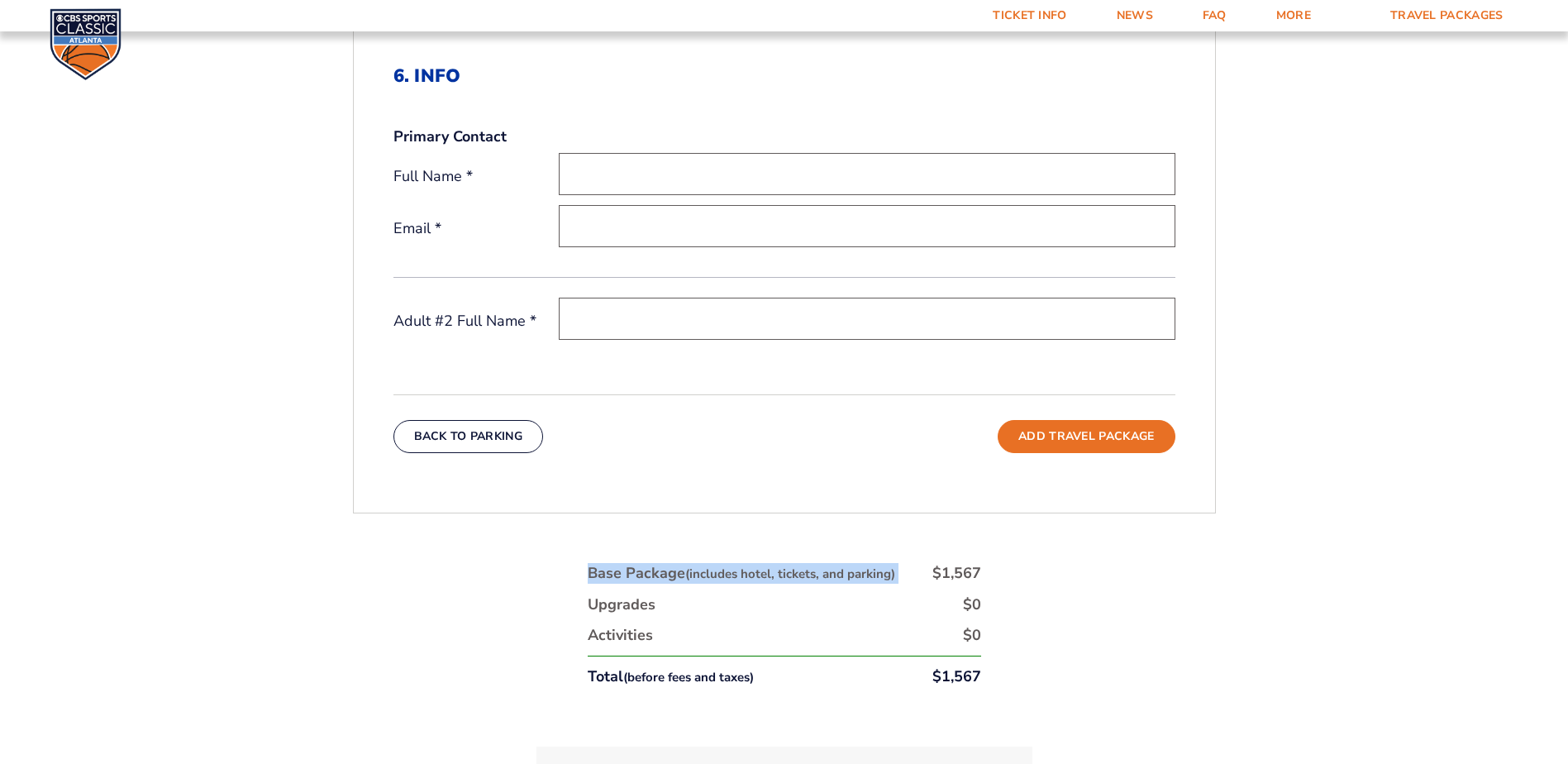
click at [740, 579] on small "(includes hotel, tickets, and parking)" at bounding box center [790, 574] width 210 height 17
drag, startPoint x: 740, startPoint y: 579, endPoint x: 385, endPoint y: 582, distance: 355.0
click at [385, 582] on div "1. Team 2. Accommodations 3. Seats 4. Activities 5. Parking 6. Details 1. Team …" at bounding box center [784, 408] width 942 height 999
click at [772, 575] on small "(includes hotel, tickets, and parking)" at bounding box center [790, 574] width 210 height 17
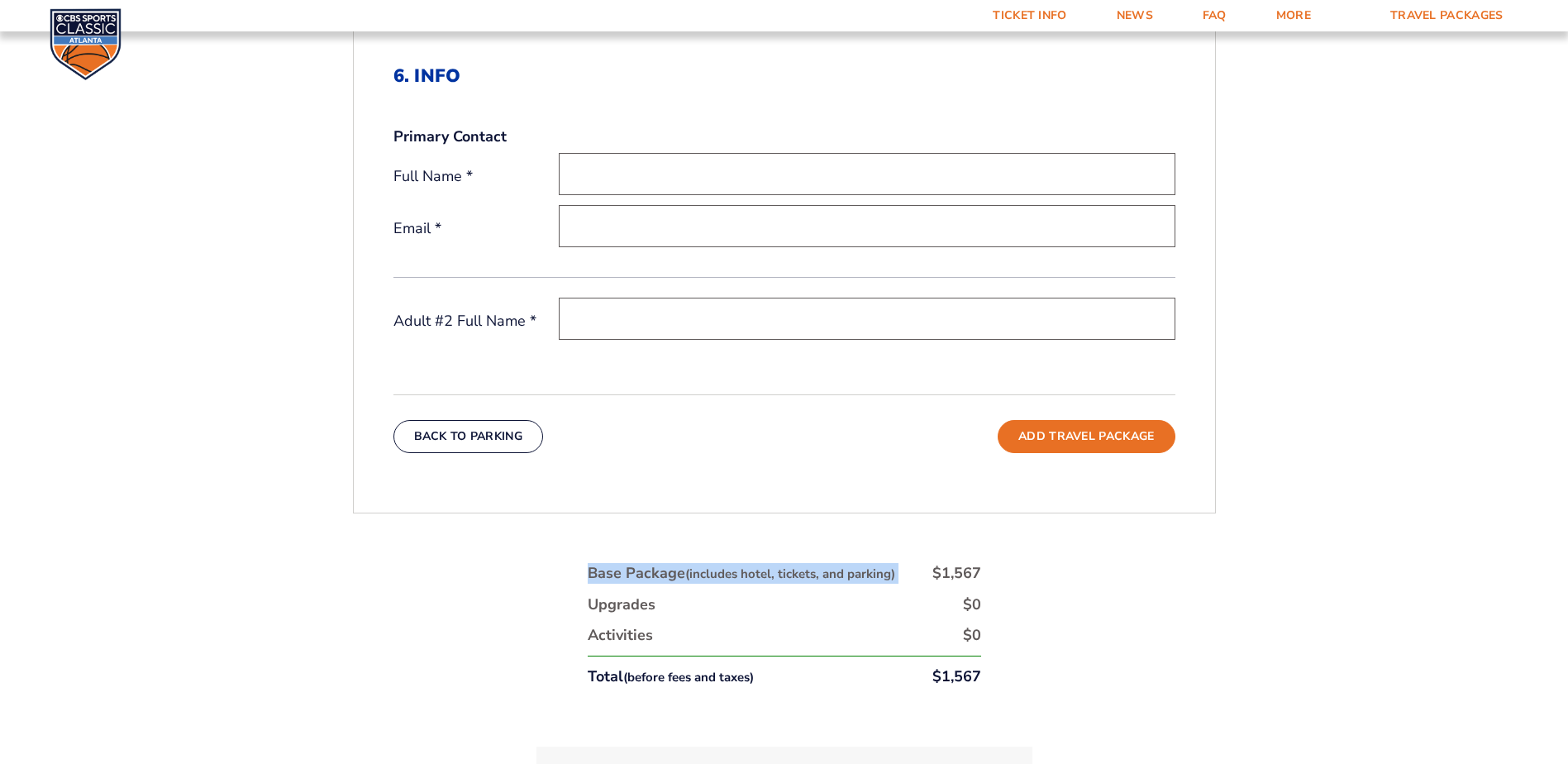
click at [772, 575] on small "(includes hotel, tickets, and parking)" at bounding box center [790, 574] width 210 height 17
drag, startPoint x: 772, startPoint y: 575, endPoint x: 396, endPoint y: 614, distance: 378.0
click at [396, 614] on div "1. Team 2. Accommodations 3. Seats 4. Activities 5. Parking 6. Details 1. Team …" at bounding box center [784, 408] width 942 height 999
